Goal: Transaction & Acquisition: Purchase product/service

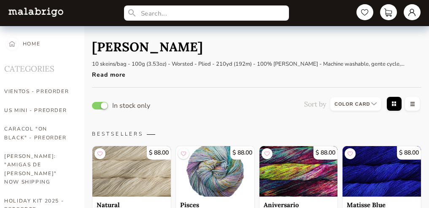
select select "INDEX"
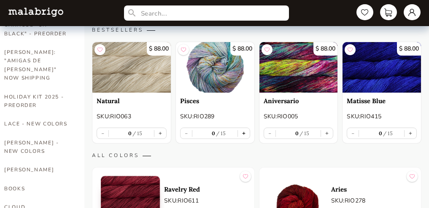
click at [245, 135] on button "+" at bounding box center [244, 133] width 12 height 11
type input "1"
click at [327, 132] on button "+" at bounding box center [327, 133] width 12 height 11
type input "1"
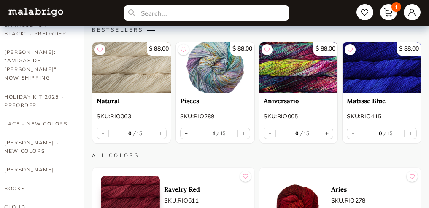
type input "1"
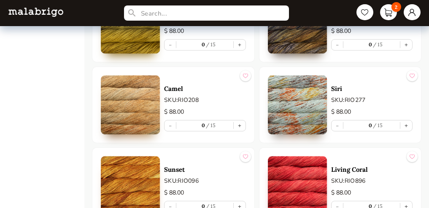
scroll to position [2716, 0]
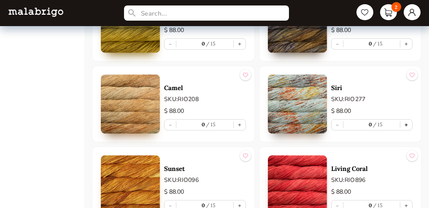
click at [405, 124] on button "+" at bounding box center [406, 125] width 12 height 11
type input "1"
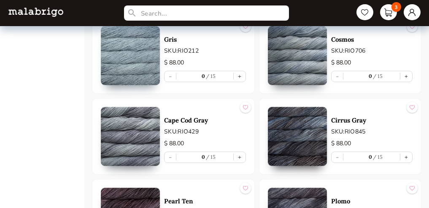
scroll to position [3250, 0]
